Goal: Information Seeking & Learning: Understand process/instructions

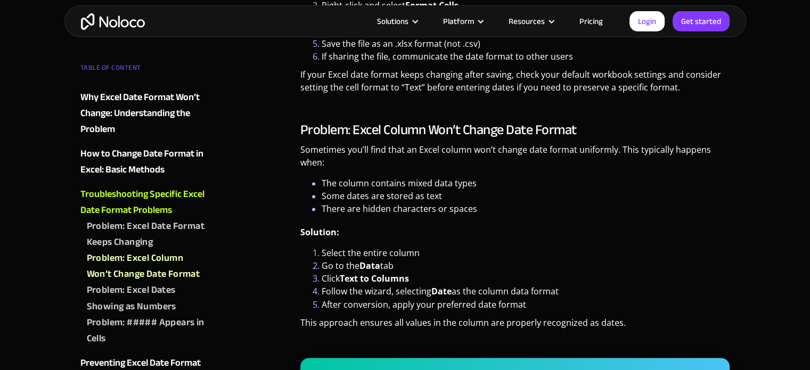
scroll to position [1727, 0]
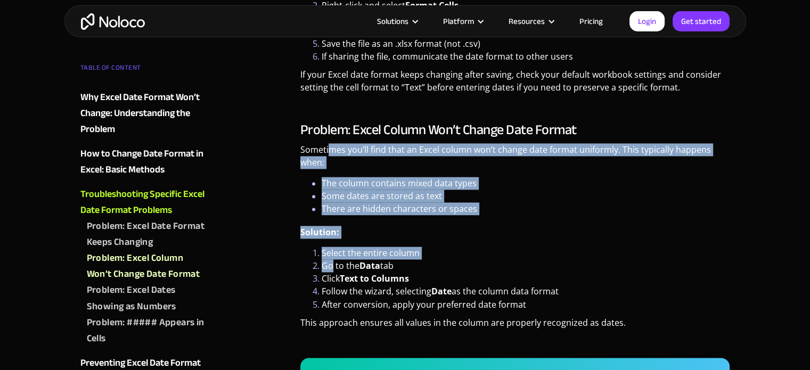
drag, startPoint x: 331, startPoint y: 147, endPoint x: 333, endPoint y: 264, distance: 116.6
click at [333, 264] on div "Problem: Excel Column Won’t Change Date Format Sometimes you’ll find that an Ex…" at bounding box center [515, 309] width 430 height 374
click at [333, 264] on li "Go to the Data tab" at bounding box center [526, 265] width 408 height 13
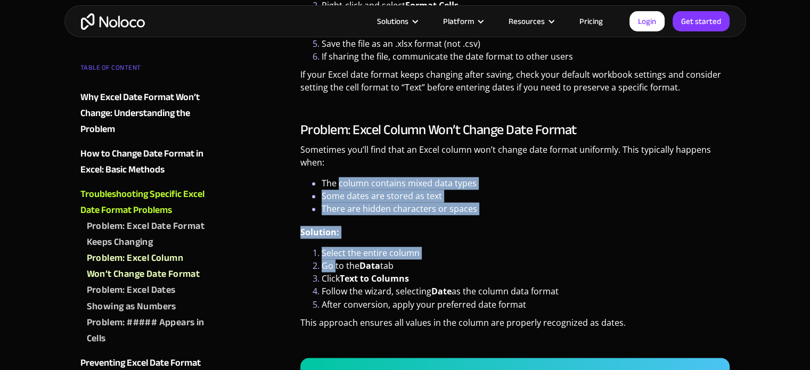
drag, startPoint x: 333, startPoint y: 264, endPoint x: 338, endPoint y: 186, distance: 77.8
click at [338, 186] on div "Problem: Excel Column Won’t Change Date Format Sometimes you’ll find that an Ex…" at bounding box center [515, 309] width 430 height 374
click at [338, 186] on li "The column contains mixed data types" at bounding box center [526, 183] width 408 height 13
drag, startPoint x: 338, startPoint y: 186, endPoint x: 340, endPoint y: 267, distance: 80.4
click at [340, 267] on div "Problem: Excel Column Won’t Change Date Format Sometimes you’ll find that an Ex…" at bounding box center [515, 309] width 430 height 374
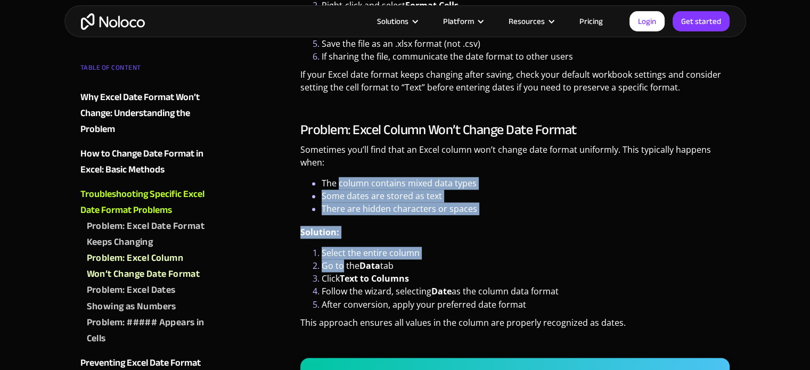
click at [340, 267] on li "Go to the Data tab" at bounding box center [526, 265] width 408 height 13
drag, startPoint x: 340, startPoint y: 267, endPoint x: 352, endPoint y: 183, distance: 85.1
click at [352, 183] on div "Problem: Excel Column Won’t Change Date Format Sometimes you’ll find that an Ex…" at bounding box center [515, 309] width 430 height 374
click at [352, 183] on li "The column contains mixed data types" at bounding box center [526, 183] width 408 height 13
drag, startPoint x: 352, startPoint y: 183, endPoint x: 368, endPoint y: 291, distance: 109.7
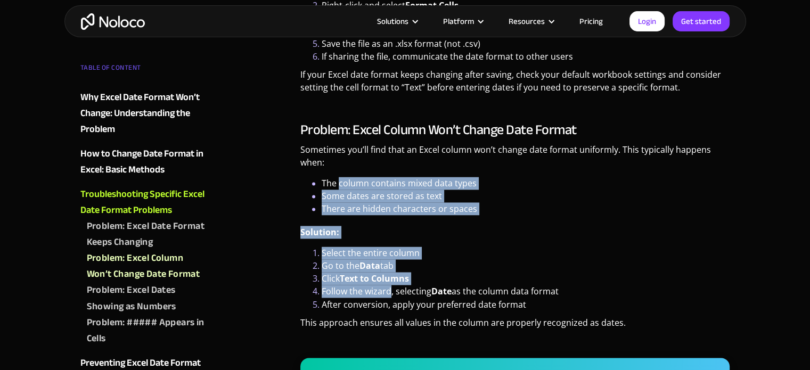
click at [368, 291] on div "Problem: Excel Column Won’t Change Date Format Sometimes you’ll find that an Ex…" at bounding box center [515, 309] width 430 height 374
click at [368, 291] on li "Follow the wizard, selecting Date as the column data format" at bounding box center [526, 291] width 408 height 13
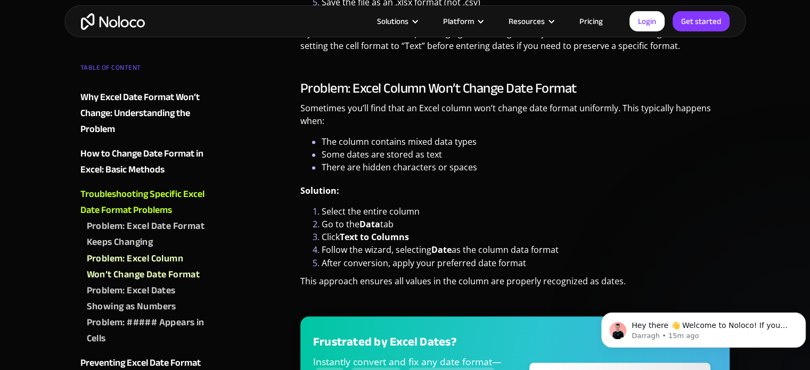
scroll to position [1774, 0]
